Goal: Transaction & Acquisition: Purchase product/service

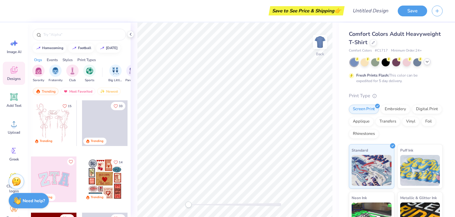
click at [427, 65] on div at bounding box center [396, 62] width 92 height 8
click at [425, 63] on icon at bounding box center [426, 61] width 5 height 5
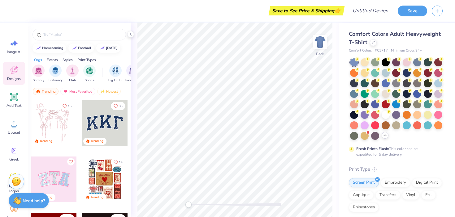
click at [19, 73] on div "Designs" at bounding box center [14, 73] width 22 height 23
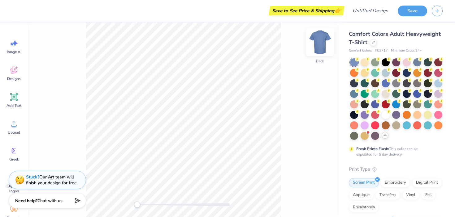
click at [325, 47] on img at bounding box center [319, 42] width 25 height 25
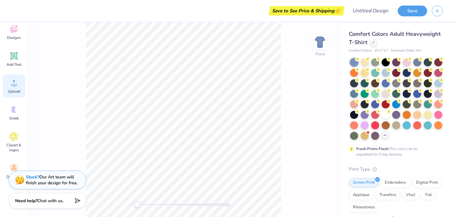
scroll to position [54, 0]
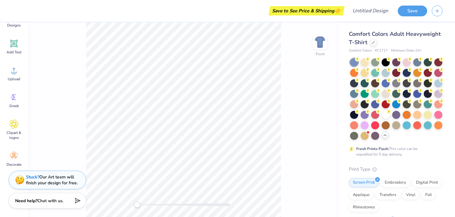
click at [370, 36] on span "Comfort Colors Adult Heavyweight T-Shirt" at bounding box center [395, 38] width 92 height 16
click at [371, 42] on icon at bounding box center [372, 42] width 3 height 3
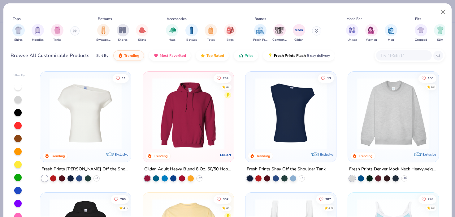
click at [76, 33] on button at bounding box center [74, 30] width 9 height 9
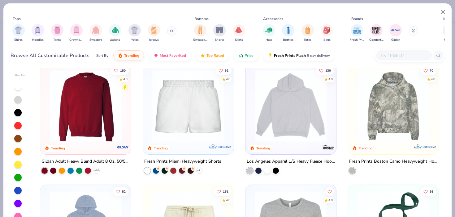
scroll to position [493, 0]
click at [285, 118] on img at bounding box center [290, 107] width 78 height 72
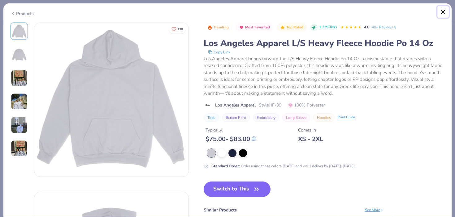
click at [442, 12] on button "Close" at bounding box center [443, 12] width 12 height 12
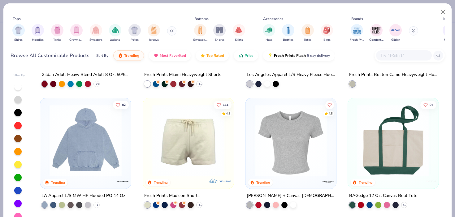
scroll to position [580, 0]
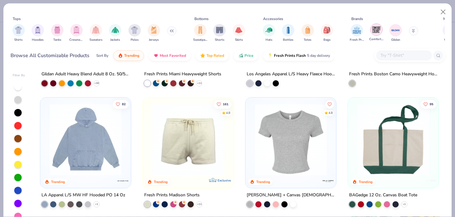
click at [376, 30] on img "filter for Comfort Colors" at bounding box center [375, 29] width 9 height 9
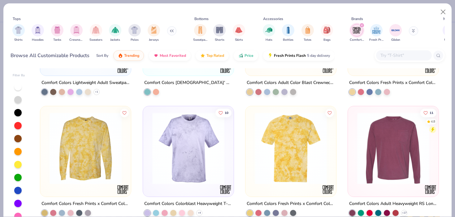
scroll to position [10, 0]
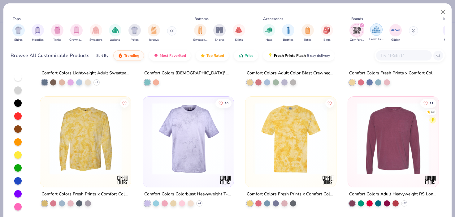
click at [376, 30] on img "filter for Fresh Prints" at bounding box center [375, 29] width 9 height 9
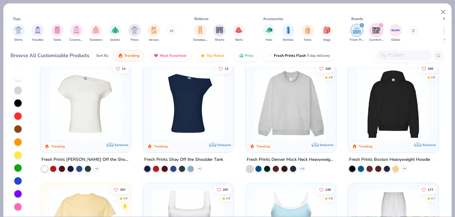
click at [380, 25] on icon "filter for Comfort Colors" at bounding box center [380, 25] width 2 height 2
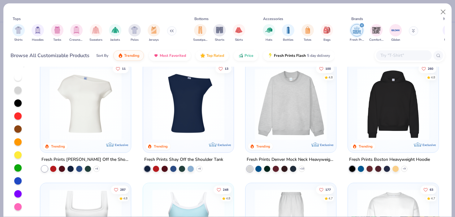
click at [197, 104] on img at bounding box center [188, 104] width 78 height 72
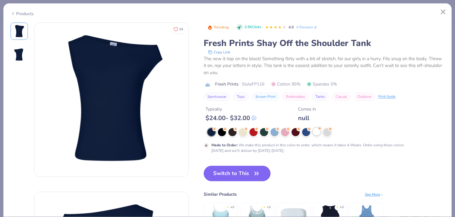
click at [319, 134] on div at bounding box center [316, 132] width 8 height 8
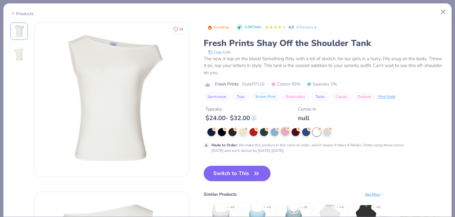
click at [284, 133] on div at bounding box center [285, 132] width 8 height 8
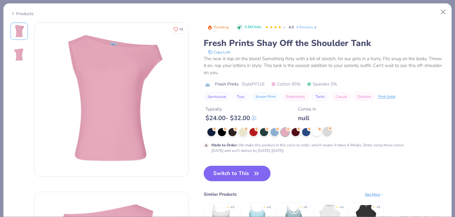
click at [328, 134] on div at bounding box center [327, 132] width 8 height 8
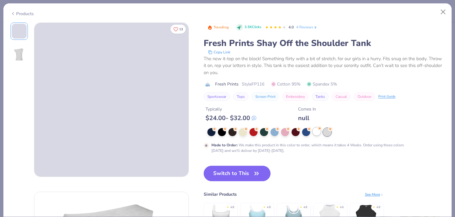
click at [312, 134] on div at bounding box center [316, 132] width 8 height 8
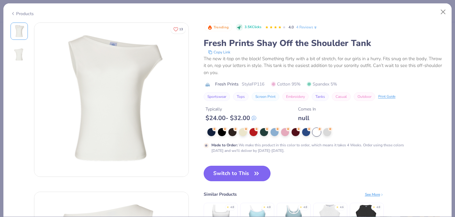
click at [255, 173] on icon "button" at bounding box center [256, 173] width 9 height 9
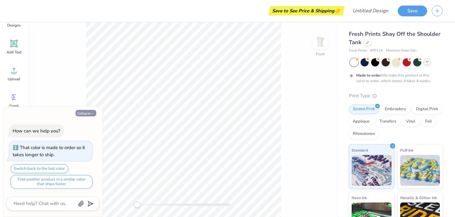
click at [89, 112] on button "Collapse" at bounding box center [85, 113] width 21 height 6
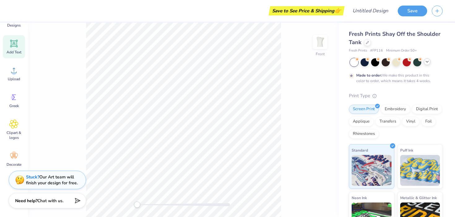
click at [18, 55] on div "Add Text" at bounding box center [14, 46] width 22 height 23
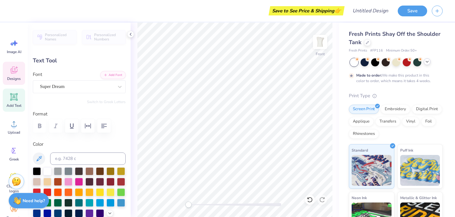
click at [11, 71] on icon at bounding box center [14, 70] width 7 height 7
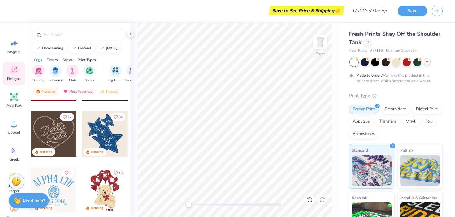
scroll to position [159, 0]
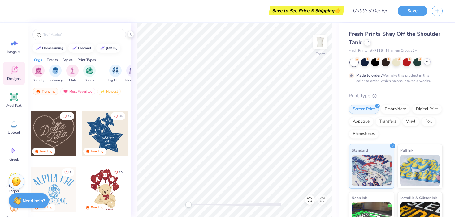
click at [60, 130] on div at bounding box center [54, 134] width 46 height 46
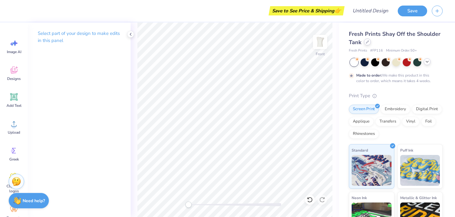
click at [365, 44] on div at bounding box center [367, 42] width 7 height 7
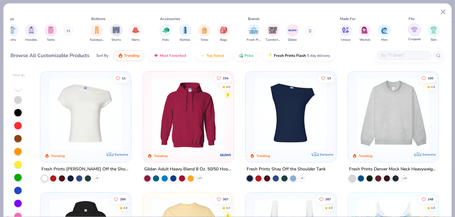
scroll to position [0, 14]
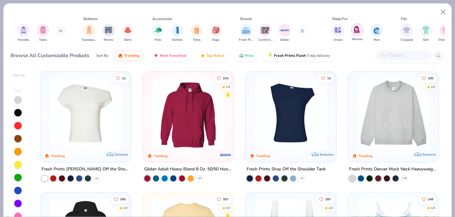
click at [354, 32] on img "filter for Women" at bounding box center [356, 29] width 7 height 7
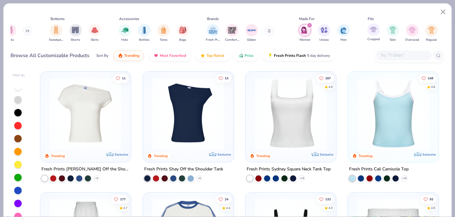
scroll to position [0, 51]
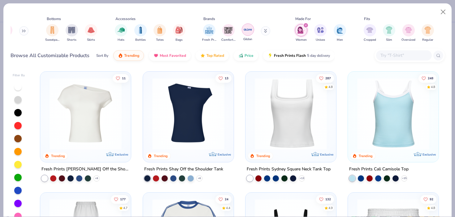
click at [244, 34] on img "filter for Gildan" at bounding box center [247, 29] width 9 height 9
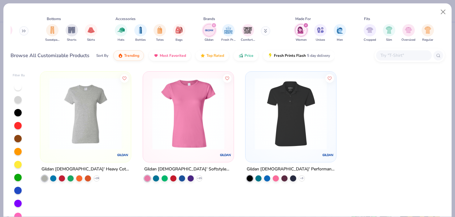
click at [265, 32] on icon at bounding box center [265, 32] width 2 height 1
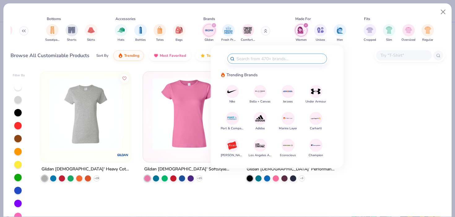
click at [212, 25] on icon "filter for Gildan" at bounding box center [213, 25] width 2 height 2
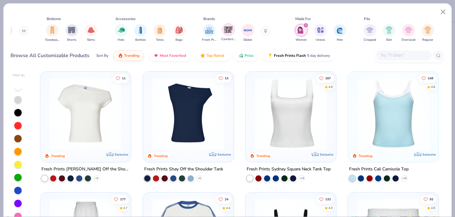
click at [226, 28] on img "filter for Comfort Colors" at bounding box center [228, 29] width 9 height 9
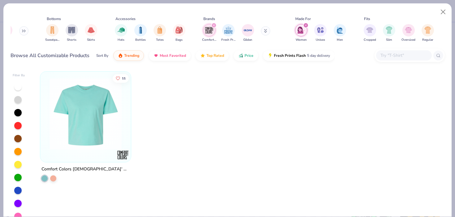
scroll to position [1, 0]
click at [215, 26] on div "filter for Comfort Colors" at bounding box center [214, 26] width 6 height 6
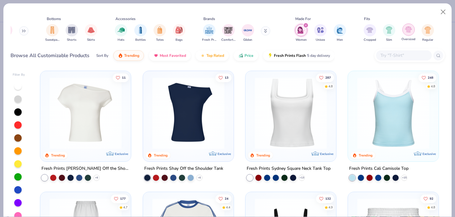
click at [405, 35] on div "filter for Oversized" at bounding box center [408, 30] width 12 height 12
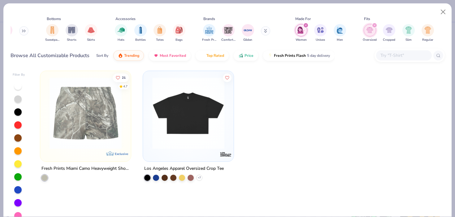
click at [374, 24] on icon "filter for Oversized" at bounding box center [374, 25] width 2 height 2
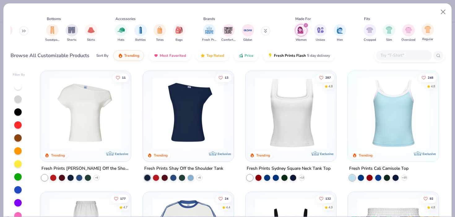
click at [424, 37] on span "Regular" at bounding box center [427, 39] width 11 height 5
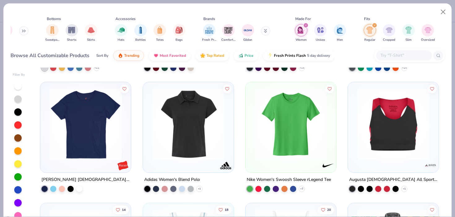
scroll to position [958, 0]
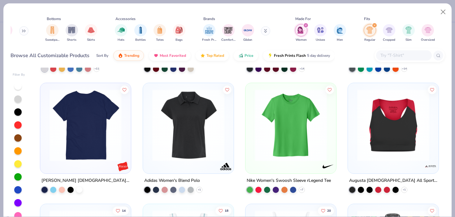
click at [84, 135] on img at bounding box center [85, 125] width 78 height 72
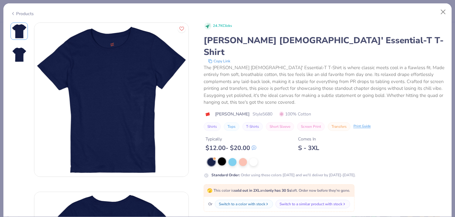
click at [224, 158] on div at bounding box center [222, 162] width 8 height 8
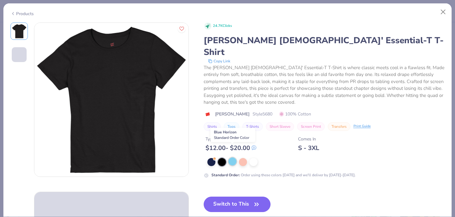
click at [233, 158] on div at bounding box center [232, 162] width 8 height 8
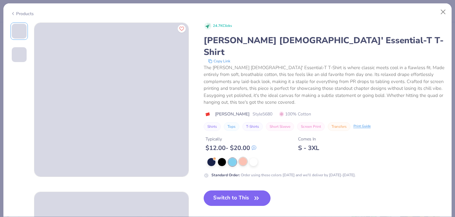
click at [245, 158] on div at bounding box center [243, 162] width 8 height 8
click at [251, 158] on div "Standard Order : Order using these colors [DATE] and we'll deliver by [DATE]-[D…" at bounding box center [323, 168] width 241 height 20
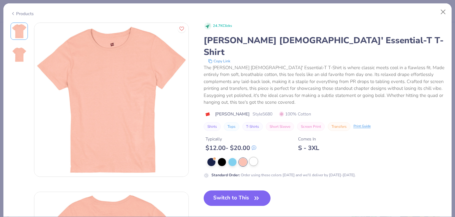
click at [254, 158] on div at bounding box center [253, 162] width 8 height 8
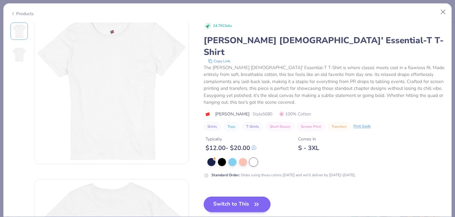
scroll to position [19, 0]
click at [254, 200] on icon "button" at bounding box center [256, 204] width 9 height 9
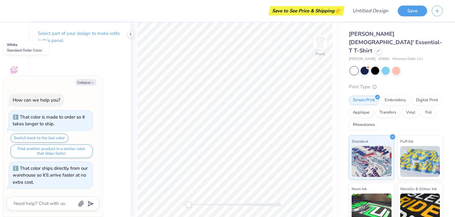
click at [353, 67] on div at bounding box center [354, 71] width 8 height 8
click at [320, 45] on img at bounding box center [319, 42] width 25 height 25
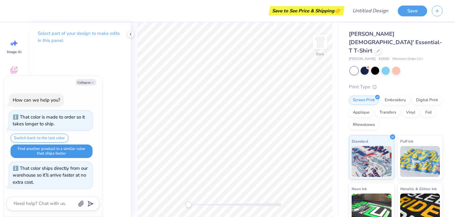
click at [68, 147] on button "Find another product in a similar color that ships faster" at bounding box center [52, 152] width 82 height 14
type textarea "x"
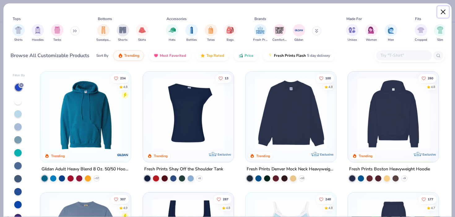
click at [443, 11] on button "Close" at bounding box center [443, 12] width 12 height 12
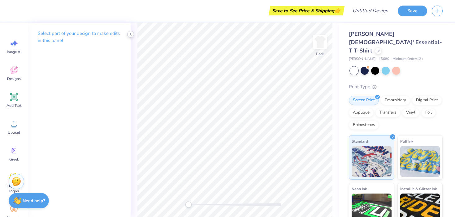
click at [129, 36] on icon at bounding box center [130, 34] width 5 height 5
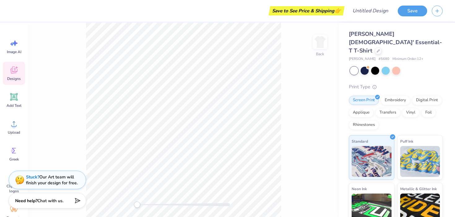
click at [16, 72] on icon at bounding box center [14, 71] width 6 height 5
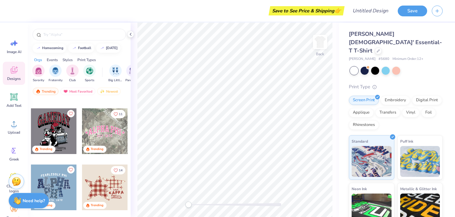
scroll to position [556, 0]
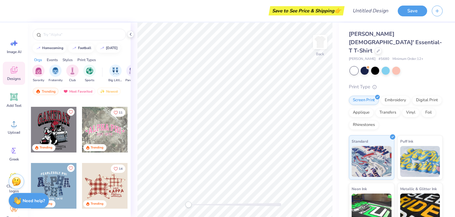
click at [118, 132] on div at bounding box center [105, 130] width 46 height 46
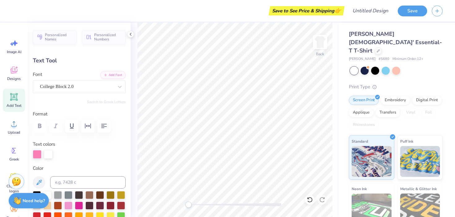
scroll to position [0, 0]
type textarea "A"
type textarea "SIGMA LAMBDA GAMMA"
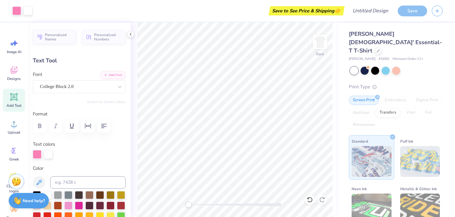
type input "15.42"
type input "3.33"
type input "2.80"
type input "4.16"
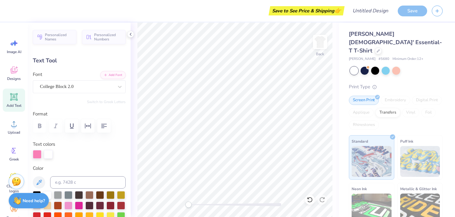
type input "0.75"
type input "5.54"
type input "15.42"
type input "3.33"
type input "2.80"
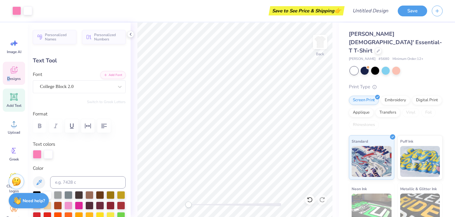
click at [11, 76] on span "Designs" at bounding box center [14, 78] width 14 height 5
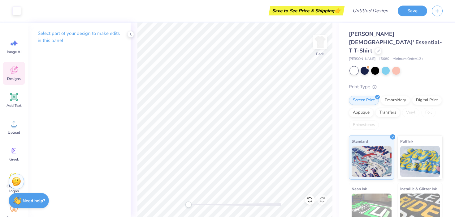
click at [10, 70] on icon at bounding box center [13, 70] width 9 height 9
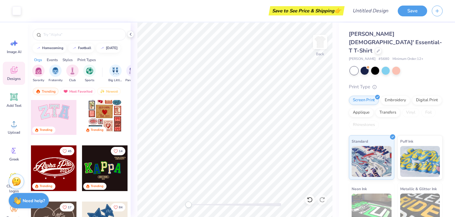
scroll to position [64, 0]
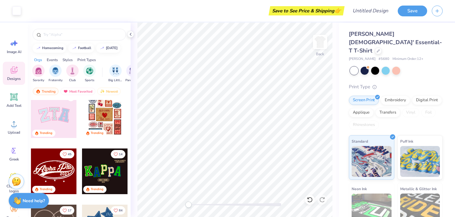
click at [63, 126] on div at bounding box center [54, 115] width 46 height 46
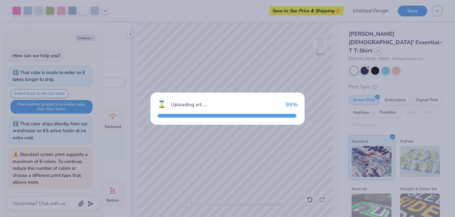
scroll to position [17, 0]
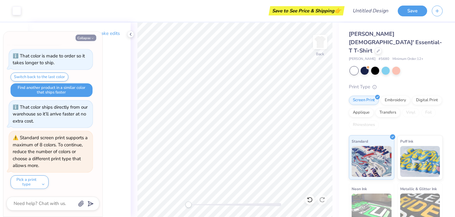
click at [93, 40] on icon "button" at bounding box center [93, 38] width 4 height 4
type textarea "x"
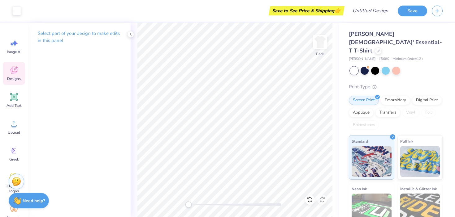
click at [20, 78] on span "Designs" at bounding box center [14, 78] width 14 height 5
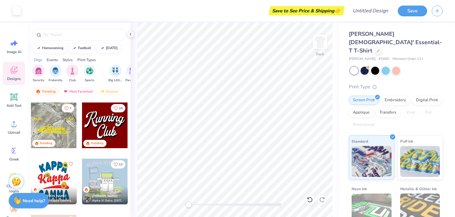
scroll to position [677, 0]
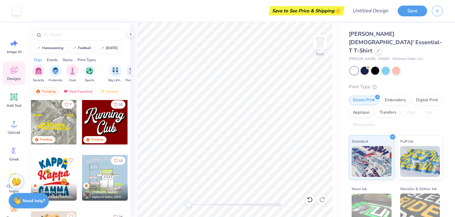
click at [68, 125] on div at bounding box center [54, 122] width 46 height 46
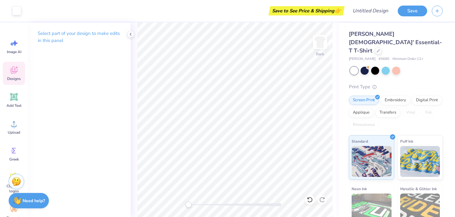
click at [14, 69] on icon at bounding box center [13, 70] width 9 height 9
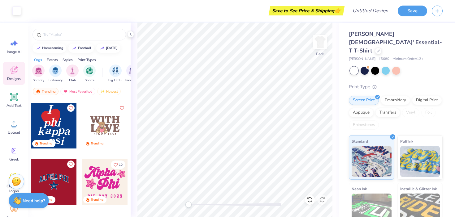
scroll to position [1012, 0]
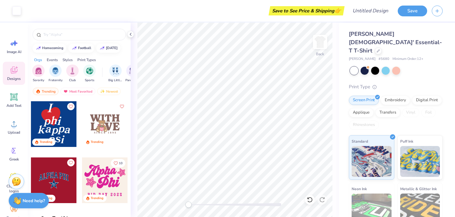
click at [59, 132] on div at bounding box center [54, 124] width 46 height 46
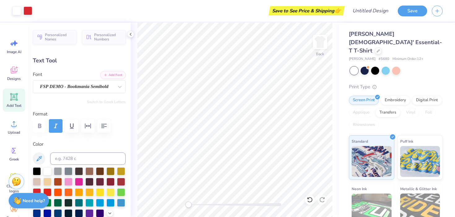
type input "0.44"
type input "0.55"
type input "3.86"
type input "0.41"
type input "0.59"
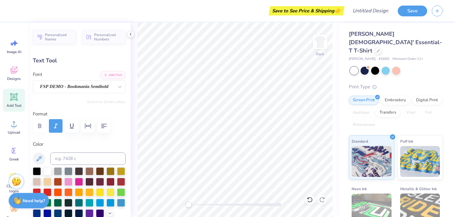
type input "3.00"
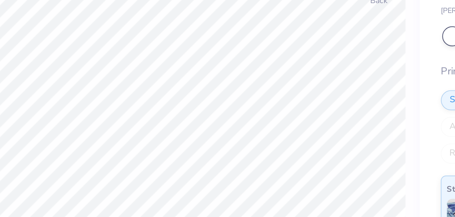
type input "0.48"
type input "0.50"
type input "4.59"
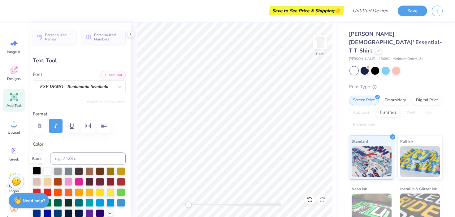
click at [38, 171] on div at bounding box center [37, 171] width 8 height 8
type input "0.41"
type input "0.59"
type input "3.00"
click at [38, 172] on div at bounding box center [37, 171] width 8 height 8
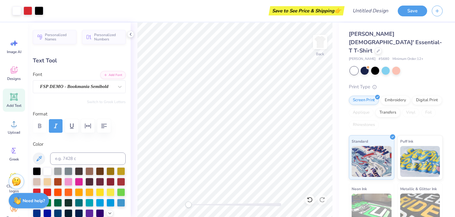
type input "0.48"
type input "0.50"
type input "4.06"
click at [36, 171] on div at bounding box center [37, 171] width 8 height 8
type input "0.44"
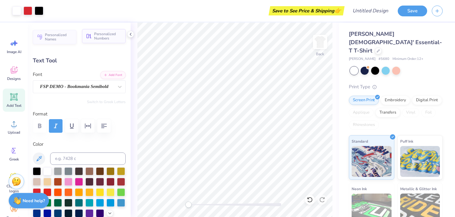
type input "0.55"
type input "3.89"
click at [72, 36] on span "Personalized Names" at bounding box center [59, 36] width 28 height 9
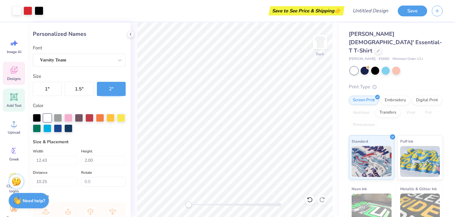
click at [8, 76] on div "Designs" at bounding box center [14, 73] width 22 height 23
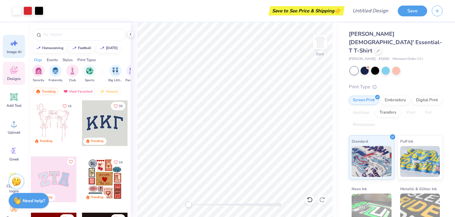
click at [12, 43] on icon at bounding box center [14, 44] width 5 height 6
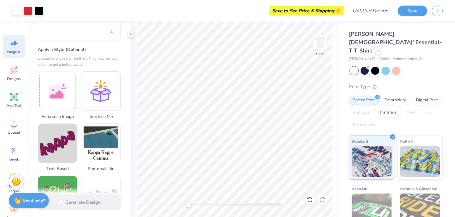
scroll to position [66, 0]
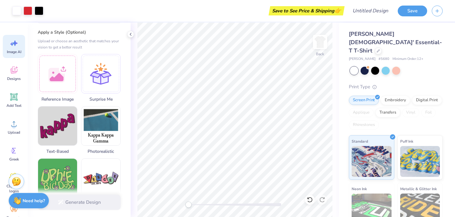
click at [3, 84] on div "Image AI Designs Add Text Upload Greek Clipart & logos Decorate" at bounding box center [14, 130] width 22 height 190
click at [14, 82] on div "Designs" at bounding box center [14, 73] width 22 height 23
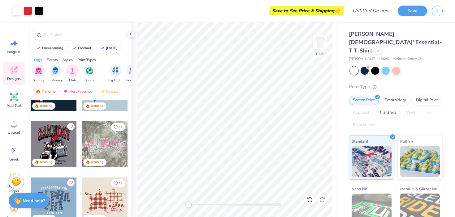
scroll to position [655, 0]
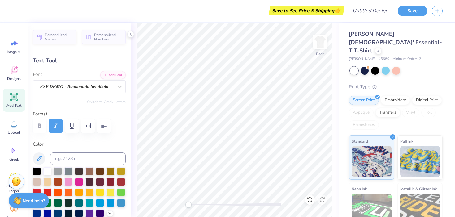
type input "0.48"
type input "0.50"
type input "4.06"
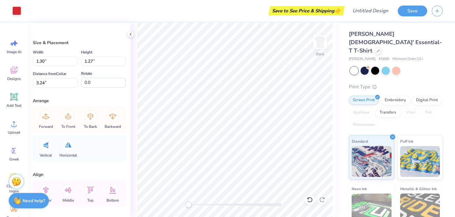
scroll to position [24, 0]
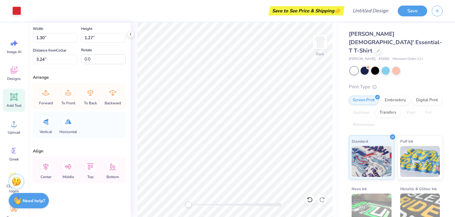
click at [17, 98] on icon at bounding box center [13, 96] width 7 height 7
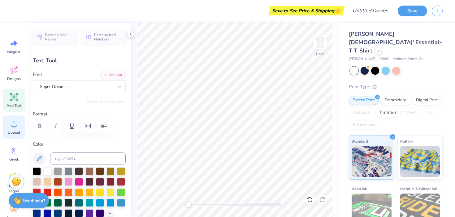
click at [16, 128] on icon at bounding box center [13, 123] width 9 height 9
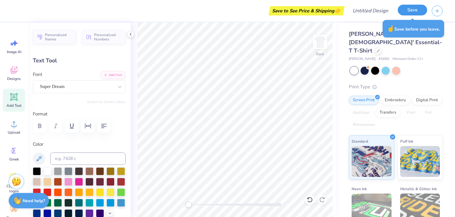
click at [419, 10] on button "Save" at bounding box center [411, 10] width 29 height 11
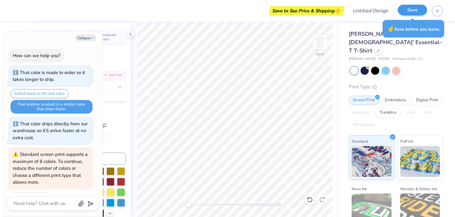
scroll to position [34, 0]
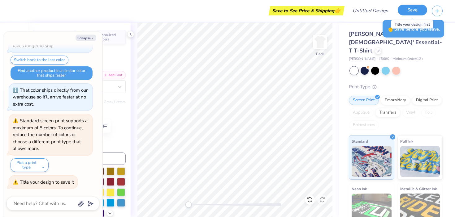
click at [417, 12] on button "Save" at bounding box center [411, 10] width 29 height 11
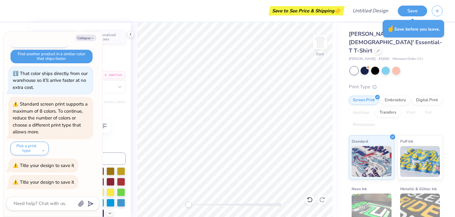
click at [330, 13] on div "Save to See Price & Shipping 👉" at bounding box center [306, 10] width 73 height 9
click at [92, 38] on polyline "button" at bounding box center [93, 38] width 2 height 1
type textarea "x"
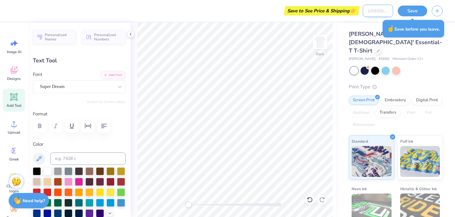
click at [366, 9] on input "Design Title" at bounding box center [377, 11] width 30 height 12
type input "p"
click at [405, 11] on button "Save" at bounding box center [411, 10] width 29 height 11
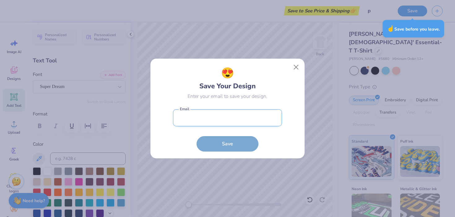
click at [221, 117] on input "email" at bounding box center [227, 117] width 109 height 17
click at [297, 67] on button "Close" at bounding box center [296, 68] width 12 height 12
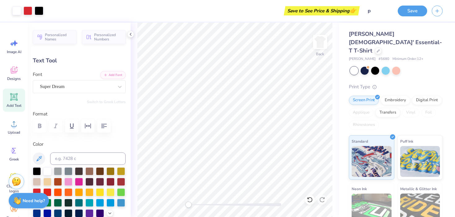
type input "0.44"
type input "0.55"
type input "3.89"
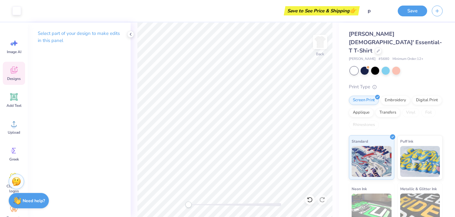
click at [6, 81] on div "Designs" at bounding box center [14, 73] width 22 height 23
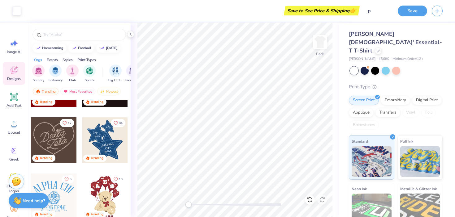
scroll to position [154, 0]
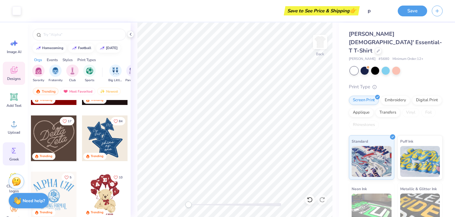
click at [13, 152] on icon at bounding box center [14, 151] width 4 height 6
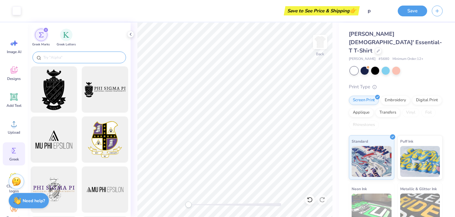
click at [69, 57] on input "text" at bounding box center [82, 57] width 79 height 6
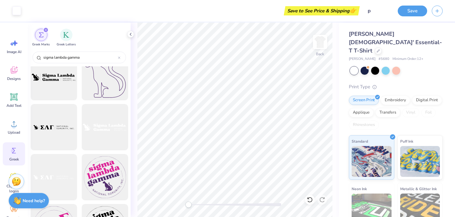
scroll to position [0, 0]
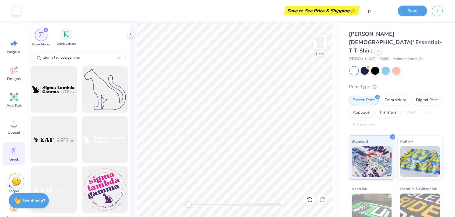
type input "sigma lambda gamma"
click at [71, 43] on span "Greek Letters" at bounding box center [66, 44] width 19 height 5
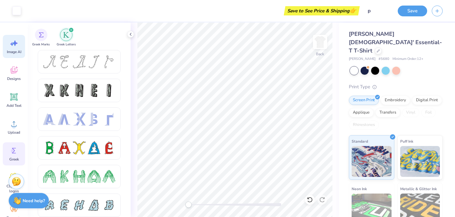
click at [17, 41] on icon at bounding box center [13, 43] width 9 height 9
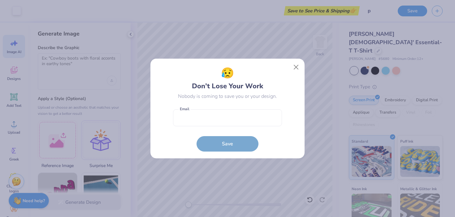
click at [17, 70] on div "😥 Don’t Lose Your Work Nobody is coming to save you or your design. Email is a …" at bounding box center [227, 108] width 455 height 217
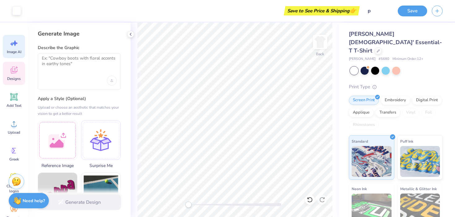
click at [16, 73] on icon at bounding box center [13, 70] width 9 height 9
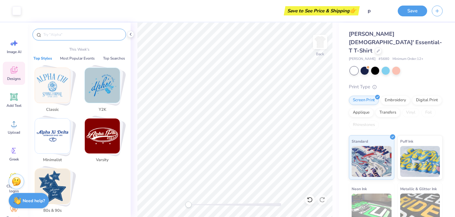
click at [66, 32] on input "text" at bounding box center [82, 35] width 79 height 6
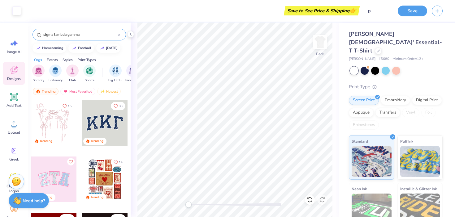
type input "sigma lambda gamma"
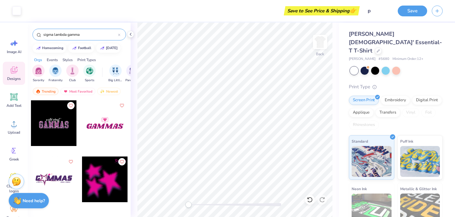
click at [117, 184] on div at bounding box center [105, 180] width 46 height 46
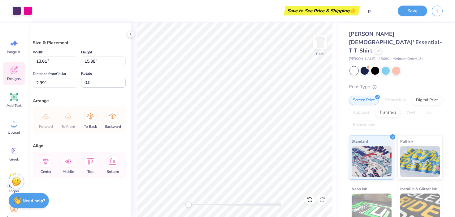
click at [17, 80] on span "Designs" at bounding box center [14, 78] width 14 height 5
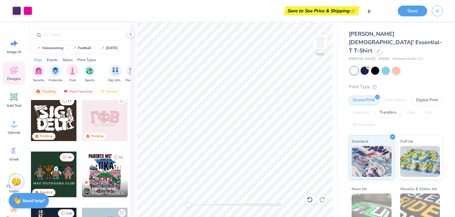
scroll to position [413, 0]
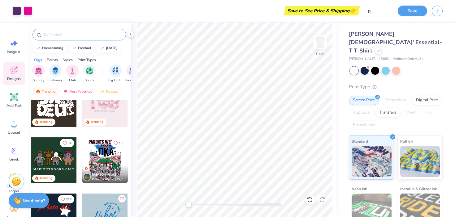
click at [56, 37] on input "text" at bounding box center [82, 35] width 79 height 6
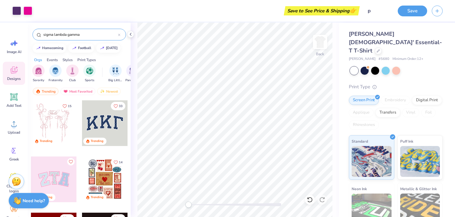
type input "sigma lambda gamma"
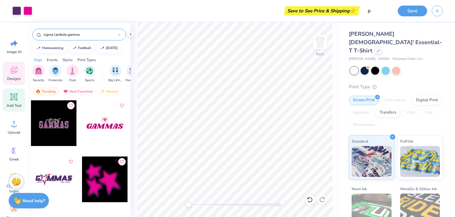
click at [15, 96] on icon at bounding box center [14, 97] width 6 height 6
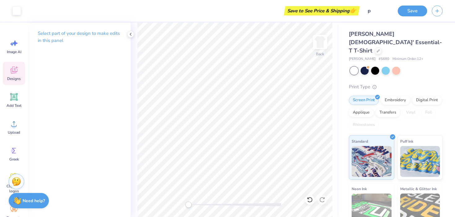
click at [10, 78] on span "Designs" at bounding box center [14, 78] width 14 height 5
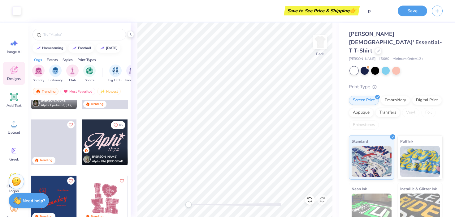
scroll to position [2006, 0]
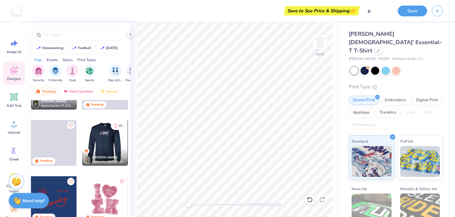
click at [112, 146] on div at bounding box center [104, 143] width 137 height 46
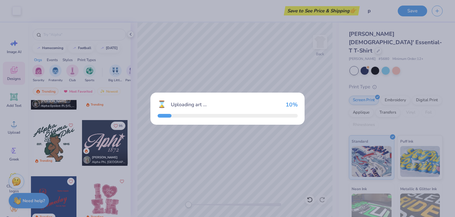
scroll to position [2052, 0]
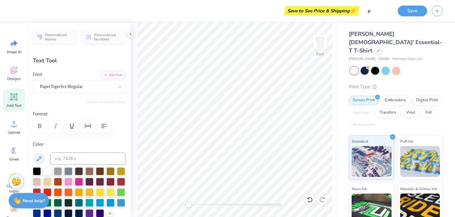
type textarea "Gamma"
type textarea "1990"
click at [371, 13] on input "p" at bounding box center [377, 11] width 30 height 12
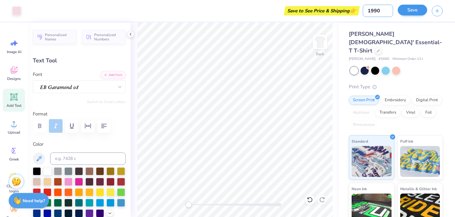
type input "1990"
click at [408, 11] on button "Save" at bounding box center [411, 10] width 29 height 11
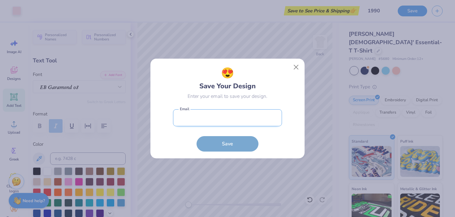
click at [246, 120] on input "email" at bounding box center [227, 117] width 109 height 17
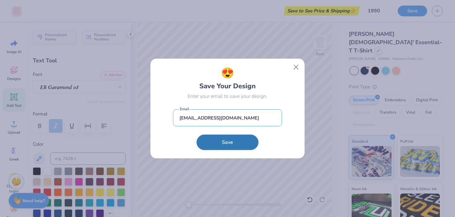
type input "[EMAIL_ADDRESS][DOMAIN_NAME]"
click at [252, 139] on button "Save" at bounding box center [227, 142] width 62 height 15
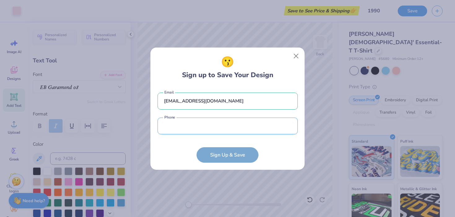
click at [236, 123] on input "tel" at bounding box center [227, 126] width 140 height 17
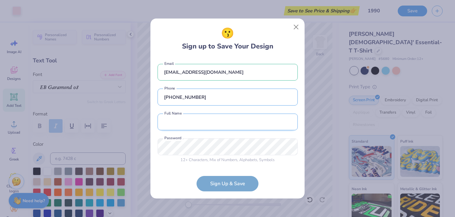
type input "[PHONE_NUMBER]"
click at [207, 128] on input "text" at bounding box center [227, 122] width 140 height 17
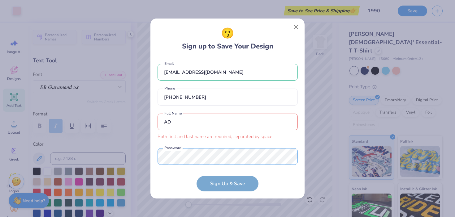
click at [196, 142] on div "[EMAIL_ADDRESS][DOMAIN_NAME] Email [PHONE_NUMBER] Phone AD Both first and last …" at bounding box center [227, 112] width 140 height 109
click at [199, 129] on input "AD" at bounding box center [227, 122] width 140 height 17
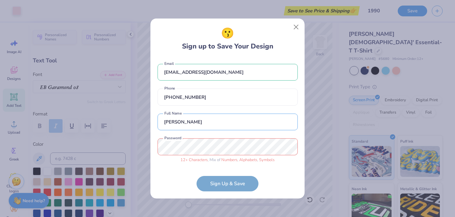
type input "[PERSON_NAME]"
drag, startPoint x: 178, startPoint y: 73, endPoint x: 151, endPoint y: 72, distance: 27.3
click at [152, 73] on div "😗 Sign up to Save Your Design [EMAIL_ADDRESS][DOMAIN_NAME] Email [PHONE_NUMBER]…" at bounding box center [227, 109] width 154 height 180
type input "[EMAIL_ADDRESS][DOMAIN_NAME]"
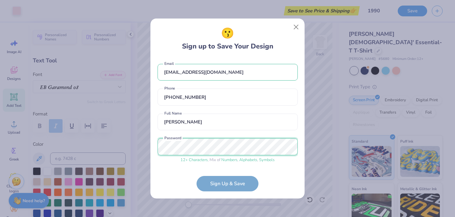
scroll to position [24, 0]
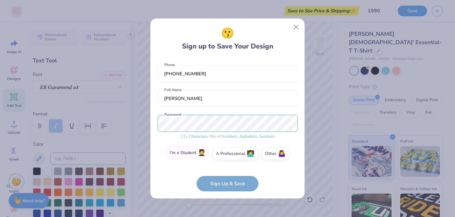
click at [194, 156] on label "I'm a Student 🧑‍🎓" at bounding box center [187, 153] width 43 height 12
click at [225, 177] on input "I'm a Student 🧑‍🎓" at bounding box center [227, 179] width 4 height 4
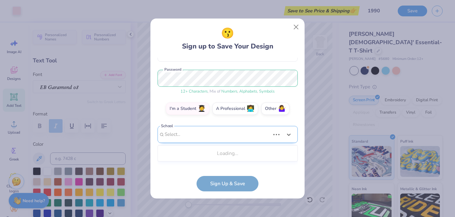
click at [214, 162] on div "Use Up and Down to choose options, press Enter to select the currently focused …" at bounding box center [227, 144] width 140 height 36
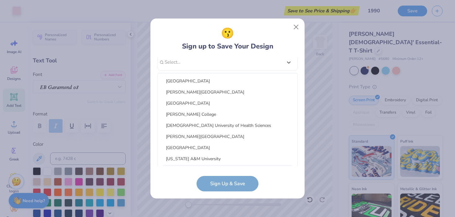
scroll to position [48, 0]
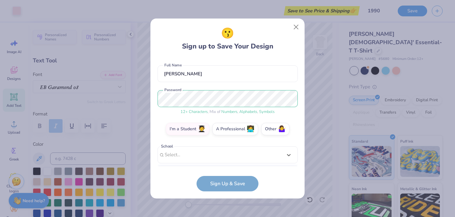
click at [186, 176] on form "[EMAIL_ADDRESS][DOMAIN_NAME] Email [PHONE_NUMBER] Phone [PERSON_NAME] Full Name…" at bounding box center [227, 125] width 140 height 134
click at [217, 184] on form "[EMAIL_ADDRESS][DOMAIN_NAME] Email [PHONE_NUMBER] Phone [PERSON_NAME] Full Name…" at bounding box center [227, 125] width 140 height 134
click at [228, 186] on form "[EMAIL_ADDRESS][DOMAIN_NAME] Email [PHONE_NUMBER] Phone [PERSON_NAME] Full Name…" at bounding box center [227, 125] width 140 height 134
click at [208, 183] on form "[EMAIL_ADDRESS][DOMAIN_NAME] Email [PHONE_NUMBER] Phone [PERSON_NAME] Full Name…" at bounding box center [227, 125] width 140 height 134
click at [194, 161] on div "[EMAIL_ADDRESS][DOMAIN_NAME] Email [PHONE_NUMBER] Phone [PERSON_NAME] Full Name…" at bounding box center [227, 112] width 140 height 109
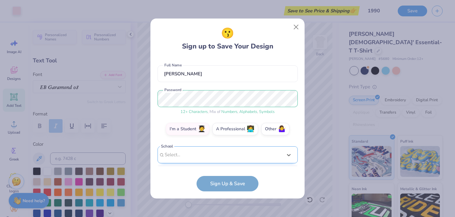
scroll to position [141, 0]
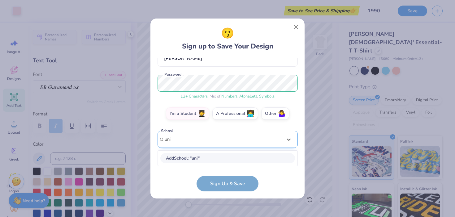
type input "univ"
click at [186, 143] on div "[EMAIL_ADDRESS][DOMAIN_NAME] Email [PHONE_NUMBER] Phone [PERSON_NAME] Full Name…" at bounding box center [227, 112] width 140 height 109
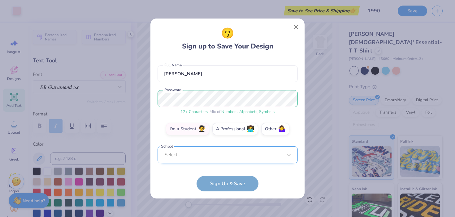
click at [186, 143] on div "[EMAIL_ADDRESS][DOMAIN_NAME] Email [PHONE_NUMBER] Phone [PERSON_NAME] Full Name…" at bounding box center [227, 112] width 140 height 109
click at [217, 184] on form "[EMAIL_ADDRESS][DOMAIN_NAME] Email [PHONE_NUMBER] Phone [PERSON_NAME] Full Name…" at bounding box center [227, 125] width 140 height 134
click at [201, 154] on div "Select..." at bounding box center [227, 155] width 140 height 17
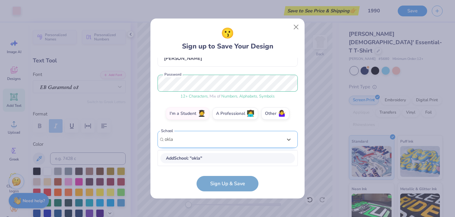
scroll to position [63, 0]
type input "[US_STATE]"
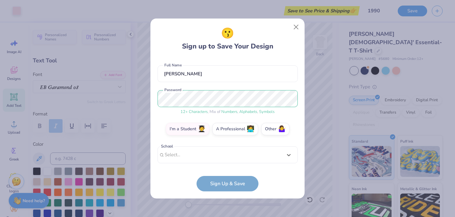
drag, startPoint x: 203, startPoint y: 138, endPoint x: 164, endPoint y: 136, distance: 39.6
click at [164, 136] on div "[EMAIL_ADDRESS][DOMAIN_NAME] Email [PHONE_NUMBER] Phone [PERSON_NAME] Full Name…" at bounding box center [227, 112] width 140 height 109
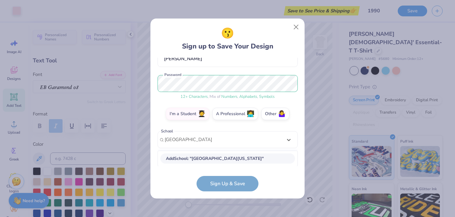
type input "[GEOGRAPHIC_DATA][US_STATE]"
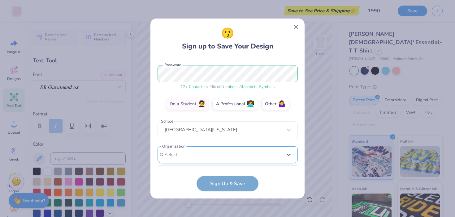
scroll to position [166, 0]
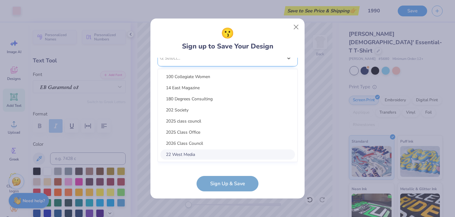
click at [170, 150] on div "option focused, 8 of 15. 15 results available. Use Up and Down to choose option…" at bounding box center [227, 106] width 140 height 113
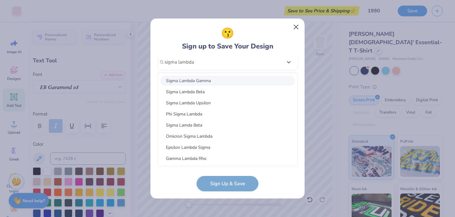
type input "sigma lambda"
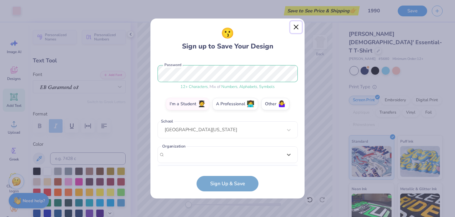
click at [295, 27] on button "Close" at bounding box center [296, 27] width 12 height 12
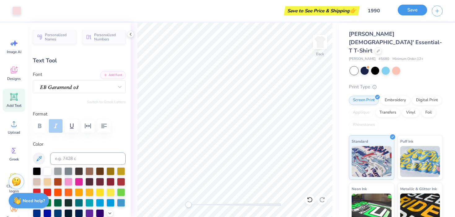
click at [411, 8] on button "Save" at bounding box center [411, 10] width 29 height 11
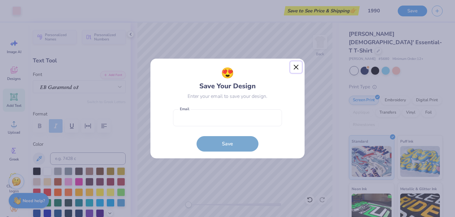
click at [298, 66] on button "Close" at bounding box center [296, 68] width 12 height 12
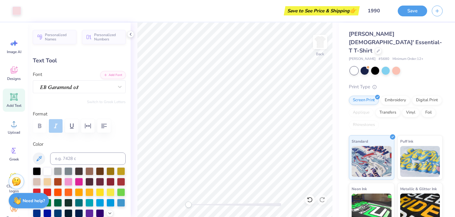
click at [323, 13] on div "Save to See Price & Shipping 👉" at bounding box center [321, 10] width 73 height 9
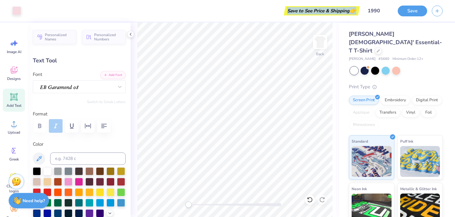
click at [262, 9] on div "Save to See Price & Shipping 👉" at bounding box center [192, 11] width 332 height 22
click at [437, 9] on line "button" at bounding box center [437, 9] width 0 height 3
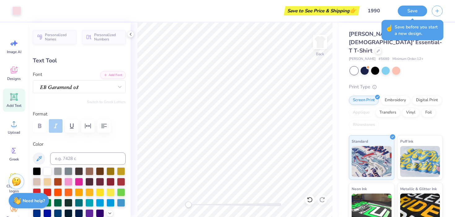
click at [203, 15] on div "Save to See Price & Shipping 👉" at bounding box center [192, 11] width 332 height 22
